Goal: Transaction & Acquisition: Subscribe to service/newsletter

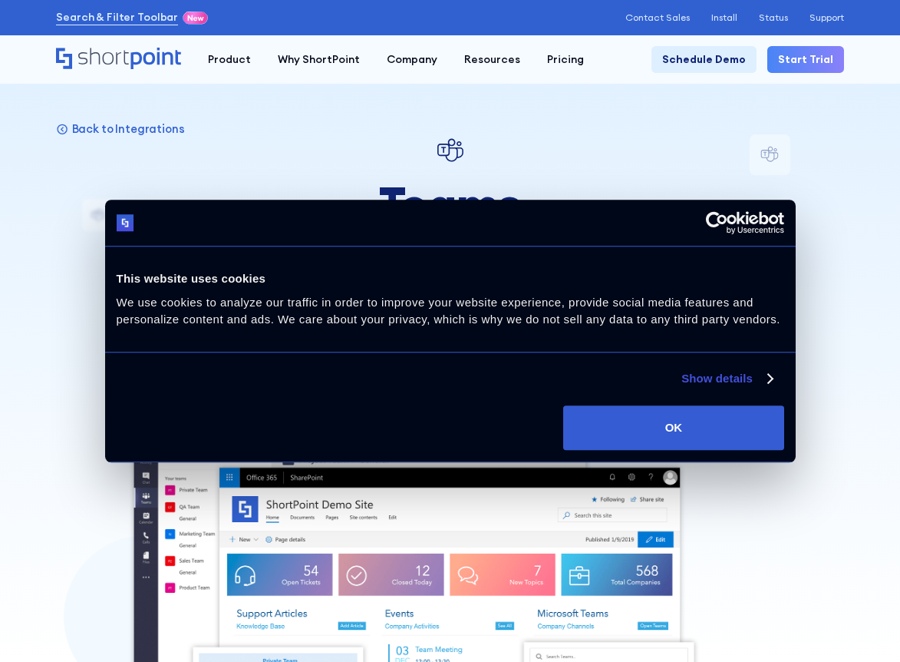
click at [846, 126] on div at bounding box center [450, 331] width 900 height 662
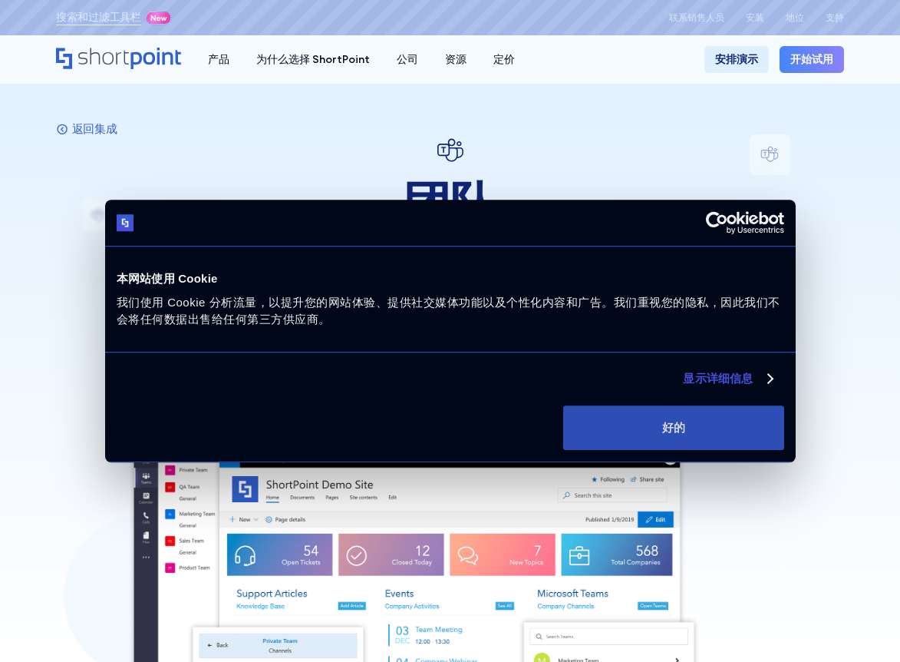
click at [652, 421] on button "好的" at bounding box center [673, 427] width 220 height 45
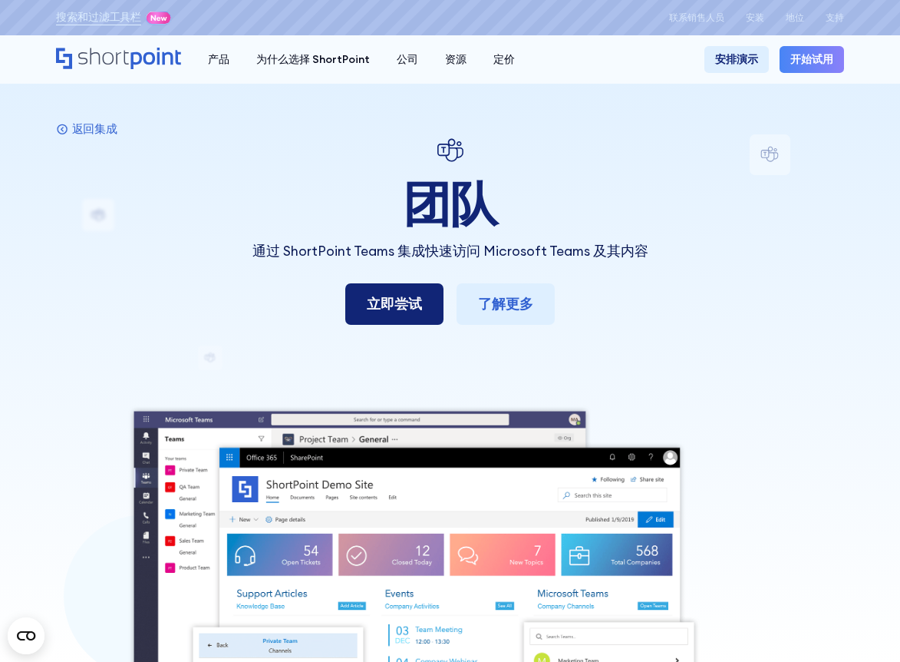
click at [398, 305] on font "立即尝试" at bounding box center [394, 304] width 55 height 18
